Goal: Information Seeking & Learning: Learn about a topic

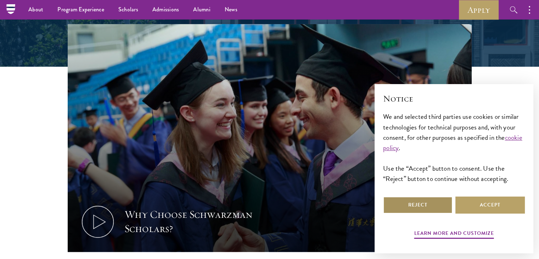
click at [408, 208] on button "Reject" at bounding box center [418, 204] width 70 height 17
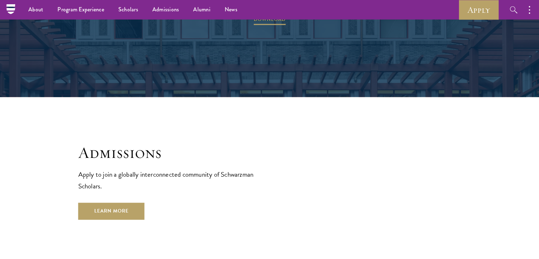
scroll to position [1197, 0]
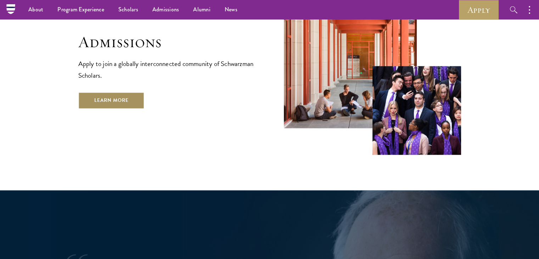
click at [129, 92] on link "Learn More" at bounding box center [111, 100] width 66 height 17
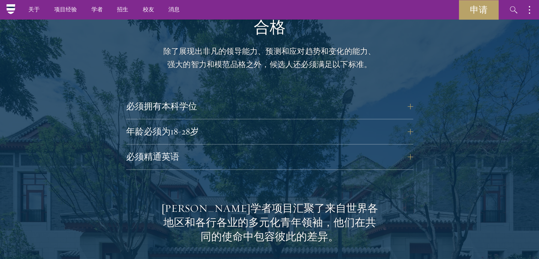
scroll to position [848, 0]
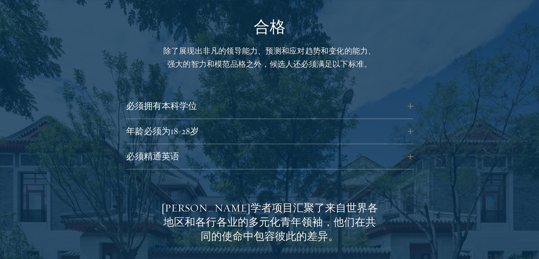
click at [276, 167] on div "必须精通英语 申请人必须具备良好的英语水平，因为所有教学都将以英语进行。如果申请人的母语不是英语，则必须在申请时提交官方英语水平测试成绩。如果申请人就读的本科…" at bounding box center [269, 158] width 287 height 21
click at [375, 161] on button "必须精通英语" at bounding box center [275, 156] width 287 height 17
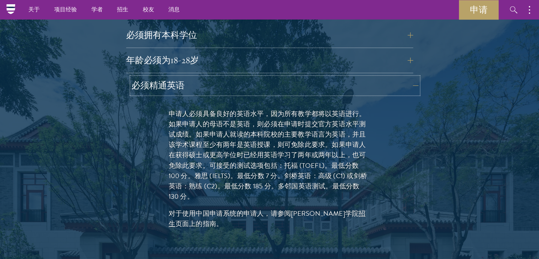
scroll to position [919, 0]
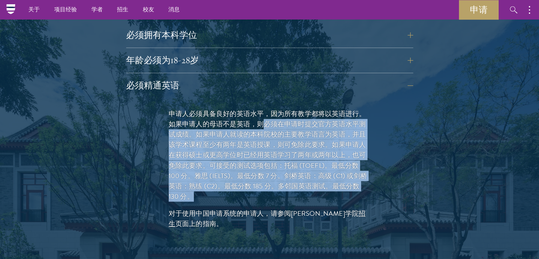
drag, startPoint x: 262, startPoint y: 127, endPoint x: 262, endPoint y: 197, distance: 70.2
click at [262, 197] on p "申请人必须具备良好的英语水平，因为所有教学都将以英语进行。如果申请人的母语不是英语，则必须在申请时提交官方英语水平测试成绩。如果申请人就读的本科院校的主要教学…" at bounding box center [270, 155] width 202 height 93
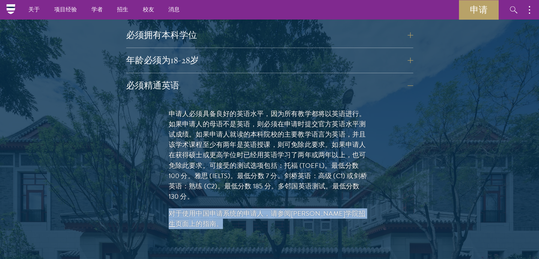
drag, startPoint x: 262, startPoint y: 197, endPoint x: 207, endPoint y: 220, distance: 60.3
click at [207, 220] on div "申请人必须具备良好的英语水平，因为所有教学都将以英语进行。如果申请人的母语不是英语，则必须在申请时提交官方英语水平测试成绩。如果申请人就读的本科院校的主要教学…" at bounding box center [270, 172] width 245 height 149
copy div "申请人必须具备良好的英语水平，因为所有教学都将以英语进行。如果申请人的母语不是英语，则必须在申请时提交官方英语水平测试成绩。如果申请人就读的本科院校的主要教学…"
click at [207, 220] on p "对于使用中国申请系统的申请人，请参阅[PERSON_NAME]学院 招生 页面上的指南。" at bounding box center [270, 218] width 202 height 21
drag, startPoint x: 207, startPoint y: 220, endPoint x: 188, endPoint y: 207, distance: 22.6
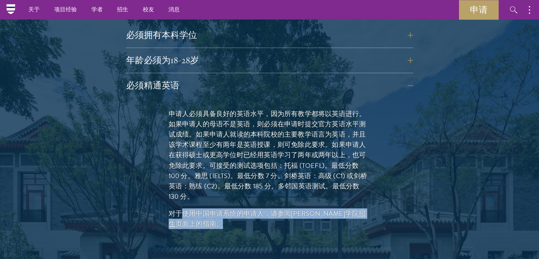
click at [188, 207] on div "申请人必须具备良好的英语水平，因为所有教学都将以英语进行。如果申请人的母语不是英语，则必须在申请时提交官方英语水平测试成绩。如果申请人就读的本科院校的主要教学…" at bounding box center [270, 172] width 245 height 149
drag, startPoint x: 189, startPoint y: 210, endPoint x: 191, endPoint y: 223, distance: 13.2
click at [191, 223] on p "对于使用中国申请系统的申请人，请参阅[PERSON_NAME]学院 招生 页面上的指南。" at bounding box center [270, 218] width 202 height 21
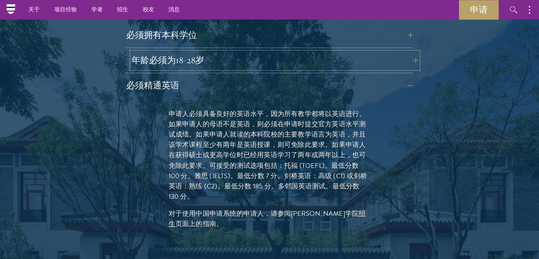
click at [312, 63] on button "年龄必须为18-28岁" at bounding box center [275, 60] width 287 height 17
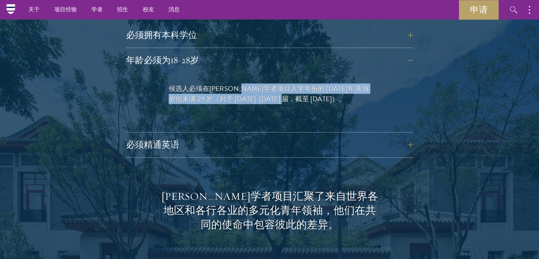
drag, startPoint x: 263, startPoint y: 87, endPoint x: 265, endPoint y: 115, distance: 27.7
click at [265, 115] on div "候选人必须在[PERSON_NAME]学者项目入学年份的 [DATE]年满 18 岁但未满 29 岁 （对于 [DATE]-[DATE] 届，截至 [DATE…" at bounding box center [270, 97] width 245 height 49
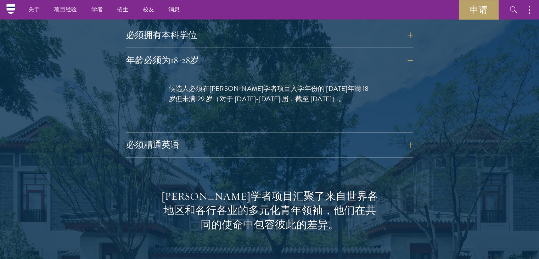
click at [346, 102] on p "候选人必须在[PERSON_NAME]学者项目入学年份的 [DATE]年满 18 岁但未满 29 岁 （对于 [DATE]-[DATE] 届，截至 [DATE…" at bounding box center [270, 93] width 202 height 21
click at [344, 20] on div "合格 除了展现出非凡的领导能力、预测和应对趋势和变化的能力、强大的智力和模范品格之外，候选人还必须满足以下标准。 必须拥有本科学位 目前正在攻读本科学位的申请…" at bounding box center [269, 212] width 383 height 532
click at [342, 27] on button "必须拥有本科学位" at bounding box center [275, 35] width 287 height 17
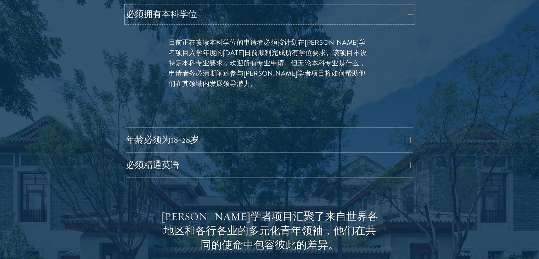
scroll to position [940, 0]
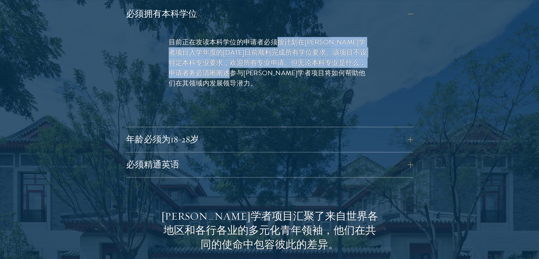
drag, startPoint x: 274, startPoint y: 41, endPoint x: 278, endPoint y: 75, distance: 33.6
click at [278, 75] on font "目前正在攻读本科学位的申请者必须按计划在[PERSON_NAME]学者项目入学年度的[DATE]日前顺利完成所有学位要求。该项目不设特定本科专业要求，欢迎所有…" at bounding box center [268, 62] width 198 height 51
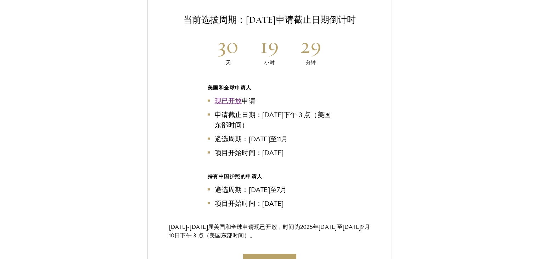
scroll to position [1526, 0]
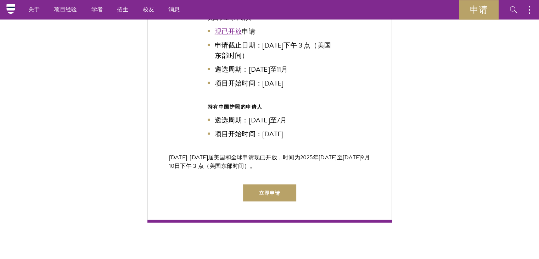
drag, startPoint x: 260, startPoint y: 137, endPoint x: 311, endPoint y: 139, distance: 51.1
click at [311, 139] on li "项目开始时间：[DATE]" at bounding box center [270, 134] width 124 height 10
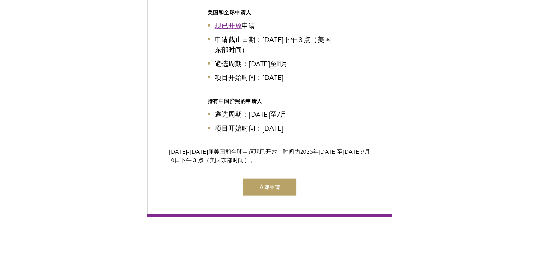
click at [311, 133] on li "项目开始时间：[DATE]" at bounding box center [270, 128] width 124 height 10
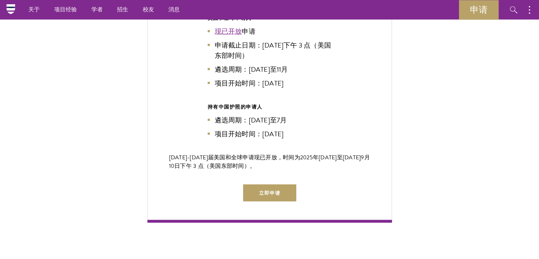
drag, startPoint x: 311, startPoint y: 139, endPoint x: 204, endPoint y: 112, distance: 110.4
click at [204, 112] on div "当前选拔周期：[DATE]申请截止日期倒计时 30 天 19 小时 29 分钟 美国和全球申请人 现已开放 申请 申请截止日期：[DATE]下午 3 点（美国…" at bounding box center [270, 73] width 245 height 300
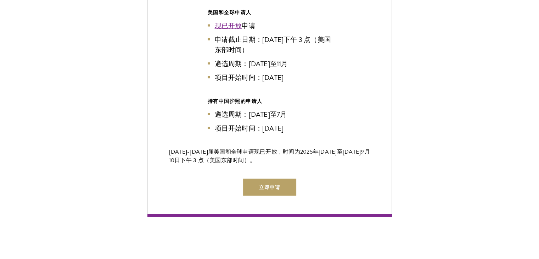
click at [204, 112] on div "当前选拔周期：[DATE]申请截止日期倒计时 [DEMOGRAPHIC_DATA] 19 小时 二十九 分钟 美国和全球申请人 现已开放 申请 申请截止日期：…" at bounding box center [270, 37] width 245 height 360
drag, startPoint x: 204, startPoint y: 112, endPoint x: 303, endPoint y: 135, distance: 102.1
click at [303, 135] on div "当前选拔周期：[DATE]申请截止日期倒计时 [DEMOGRAPHIC_DATA] 19 小时 二十九 分钟 美国和全球申请人 现已开放 申请 申请截止日期：…" at bounding box center [270, 37] width 245 height 360
click at [303, 133] on li "项目开始时间：[DATE]" at bounding box center [270, 128] width 124 height 10
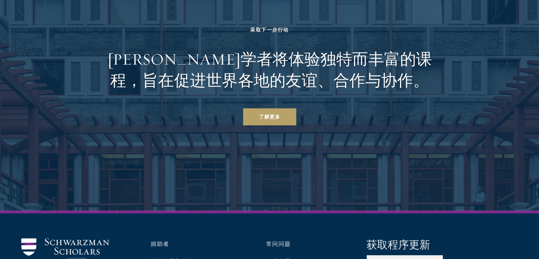
scroll to position [3604, 0]
